Goal: Information Seeking & Learning: Learn about a topic

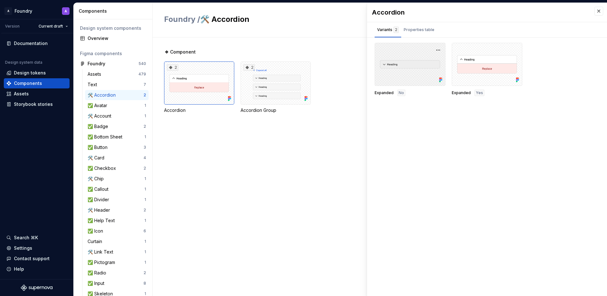
click at [406, 65] on div at bounding box center [410, 64] width 71 height 43
click at [413, 28] on div "Properties table" at bounding box center [419, 30] width 31 height 6
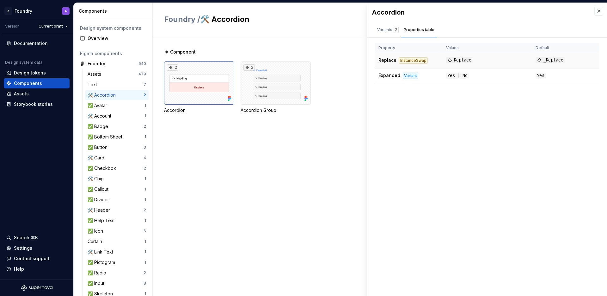
click at [409, 60] on div "InstanceSwap" at bounding box center [413, 60] width 29 height 6
click at [459, 57] on span "Replace" at bounding box center [459, 60] width 27 height 6
click at [389, 28] on div "Variants 2" at bounding box center [388, 30] width 22 height 6
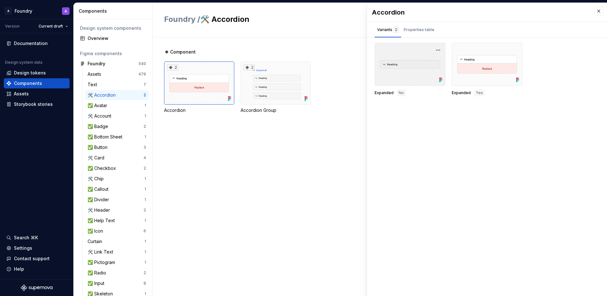
click at [417, 78] on div at bounding box center [410, 64] width 71 height 43
click at [414, 78] on div at bounding box center [410, 64] width 71 height 43
click at [434, 58] on div at bounding box center [410, 64] width 71 height 43
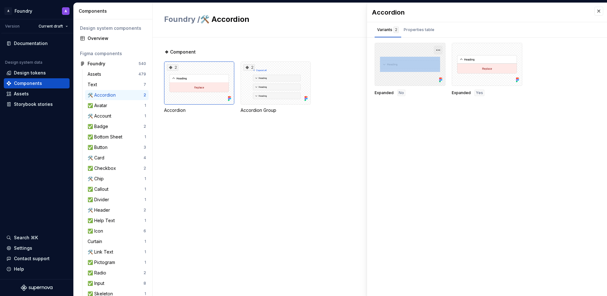
click at [436, 52] on button "button" at bounding box center [438, 50] width 9 height 9
click at [430, 62] on div "Open in [GEOGRAPHIC_DATA]" at bounding box center [418, 68] width 41 height 19
click at [444, 146] on div "Accordion Variants 2 Properties table Expanded No Expanded Yes Property Values …" at bounding box center [487, 149] width 240 height 293
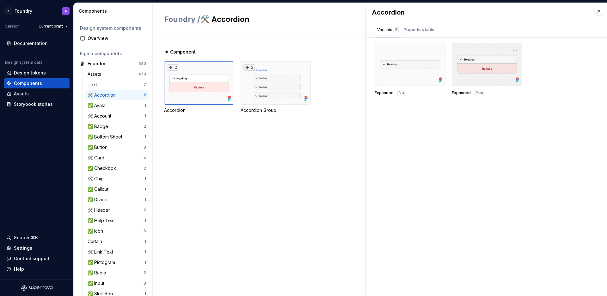
click at [473, 77] on div at bounding box center [487, 64] width 71 height 43
click at [422, 34] on div "Properties table" at bounding box center [420, 30] width 36 height 10
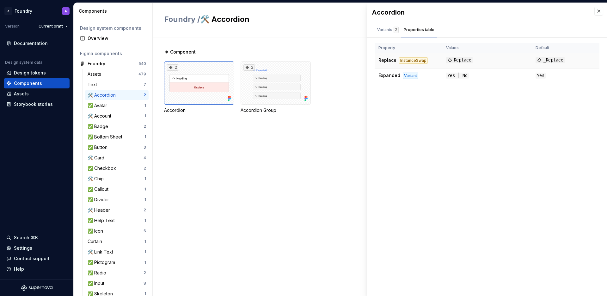
click at [412, 62] on div "InstanceSwap" at bounding box center [413, 60] width 29 height 6
click at [459, 80] on td "Yes | No" at bounding box center [488, 75] width 90 height 15
click at [389, 30] on div "Variants 2" at bounding box center [388, 30] width 22 height 6
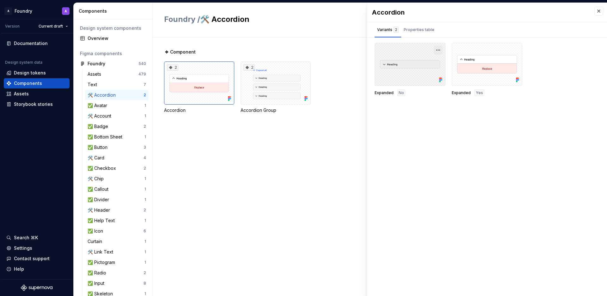
click at [442, 48] on button "button" at bounding box center [438, 50] width 9 height 9
click at [433, 60] on div "Open in [GEOGRAPHIC_DATA]" at bounding box center [418, 68] width 41 height 19
click at [432, 30] on div "Properties table" at bounding box center [419, 30] width 31 height 6
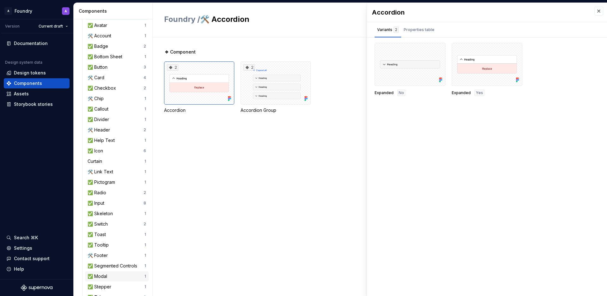
scroll to position [168, 0]
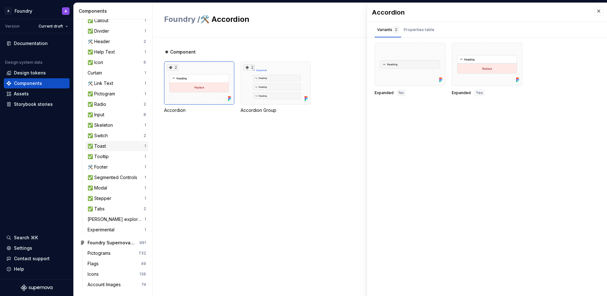
click at [110, 146] on div "✅ Toast" at bounding box center [116, 146] width 57 height 6
click at [108, 145] on div "✅ Toast" at bounding box center [98, 146] width 21 height 6
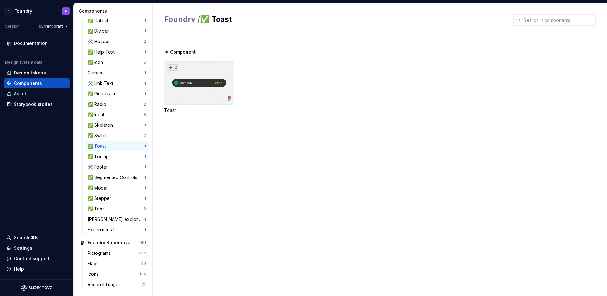
click at [184, 84] on div "2" at bounding box center [199, 82] width 70 height 43
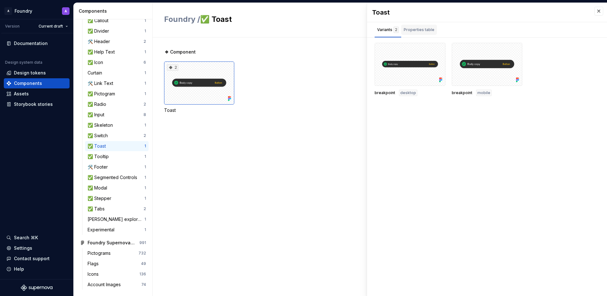
click at [420, 32] on div "Properties table" at bounding box center [419, 30] width 31 height 6
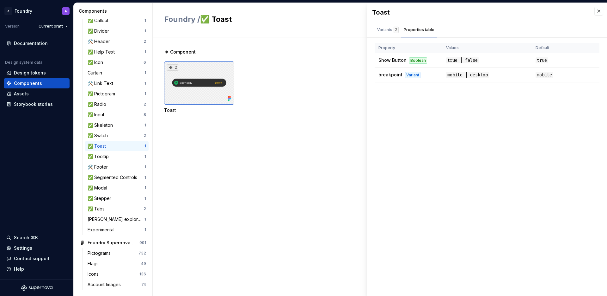
click at [193, 85] on div "2" at bounding box center [199, 82] width 70 height 43
click at [202, 82] on div "2" at bounding box center [199, 82] width 70 height 43
click at [387, 31] on div "Variants 2" at bounding box center [388, 30] width 22 height 6
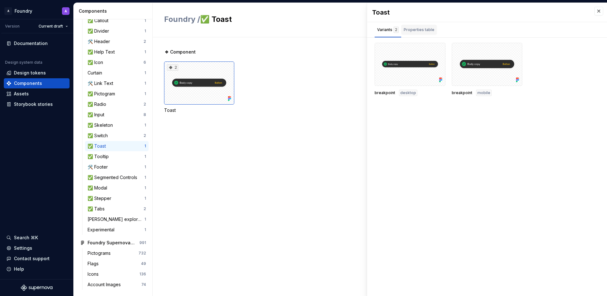
click at [422, 34] on div "Properties table" at bounding box center [420, 30] width 36 height 10
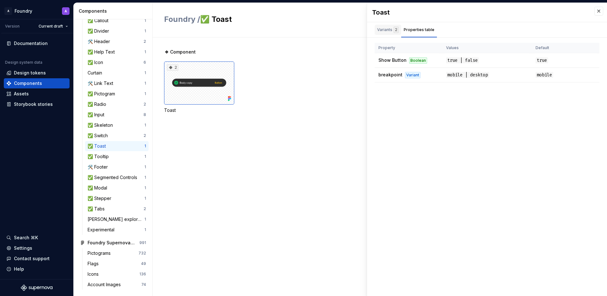
click at [388, 31] on div "Variants 2" at bounding box center [388, 30] width 22 height 6
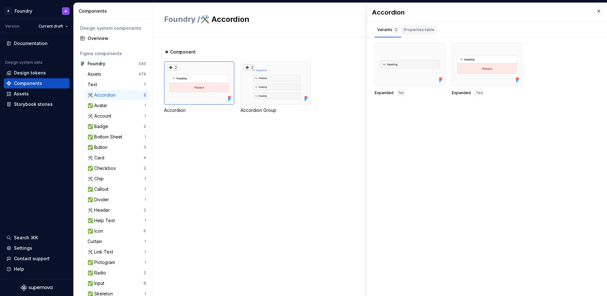
click at [419, 28] on div "Properties table" at bounding box center [419, 30] width 31 height 6
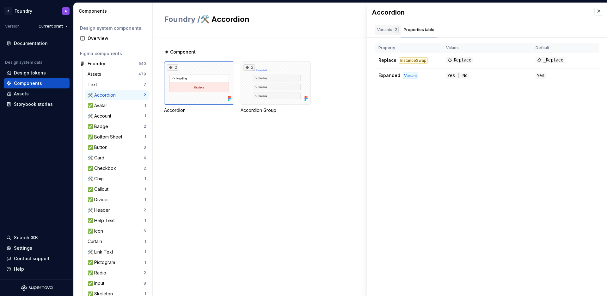
click at [389, 31] on div "Variants 2" at bounding box center [388, 30] width 22 height 6
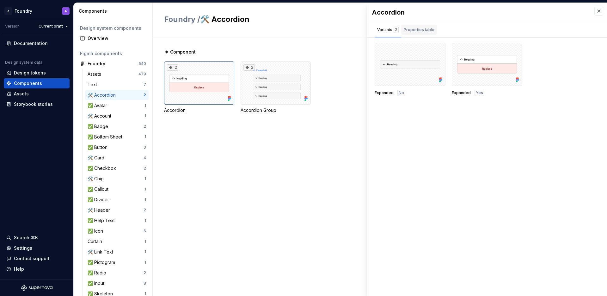
click at [419, 32] on div "Properties table" at bounding box center [419, 30] width 31 height 6
